Goal: Submit feedback/report problem

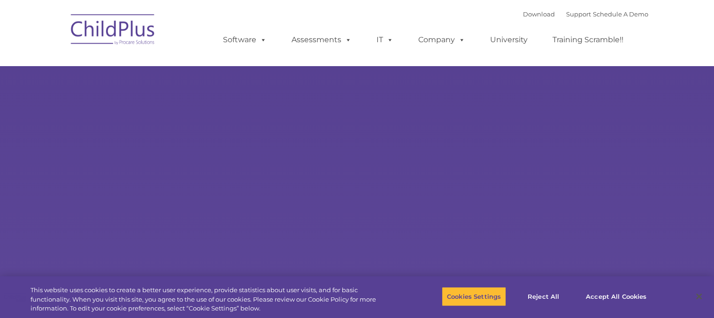
select select "MEDIUM"
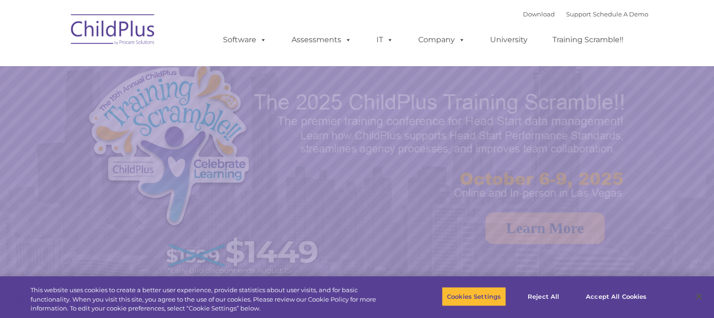
select select "MEDIUM"
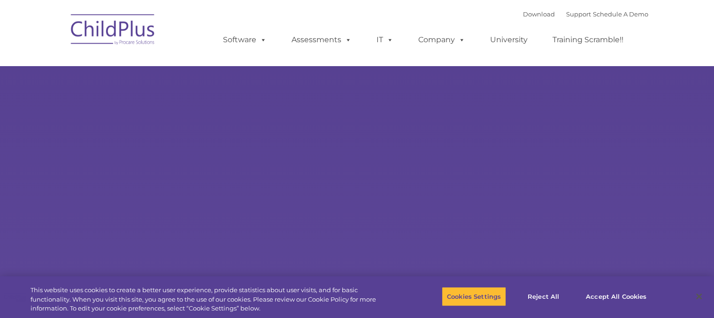
select select "MEDIUM"
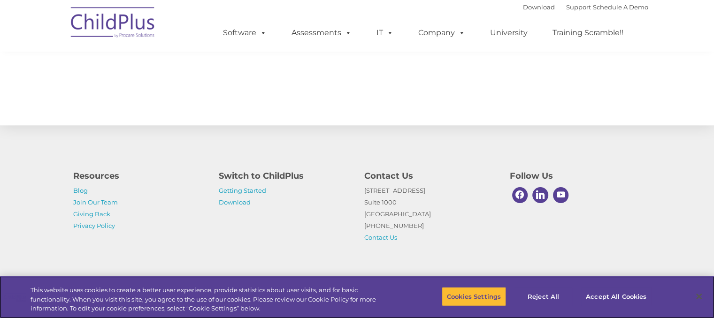
scroll to position [1065, 0]
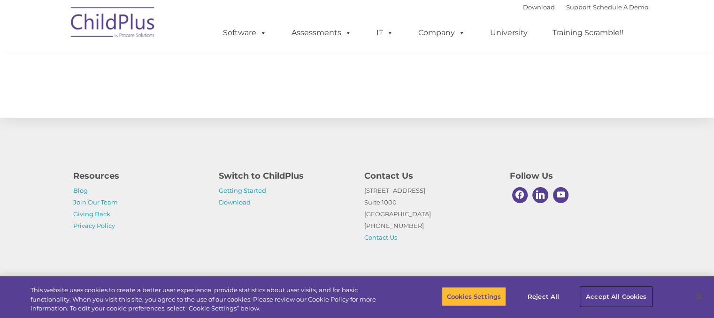
click at [611, 296] on button "Accept All Cookies" at bounding box center [616, 297] width 71 height 20
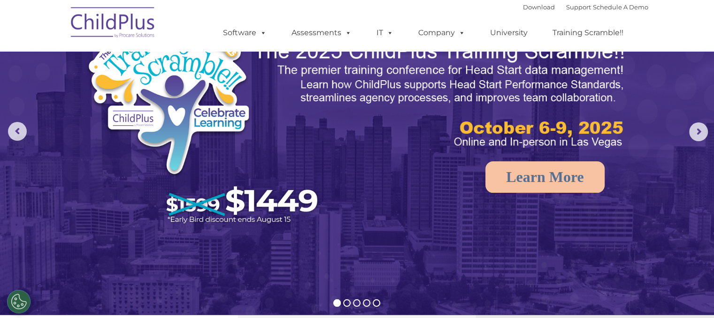
scroll to position [0, 0]
